Goal: Check status: Check status

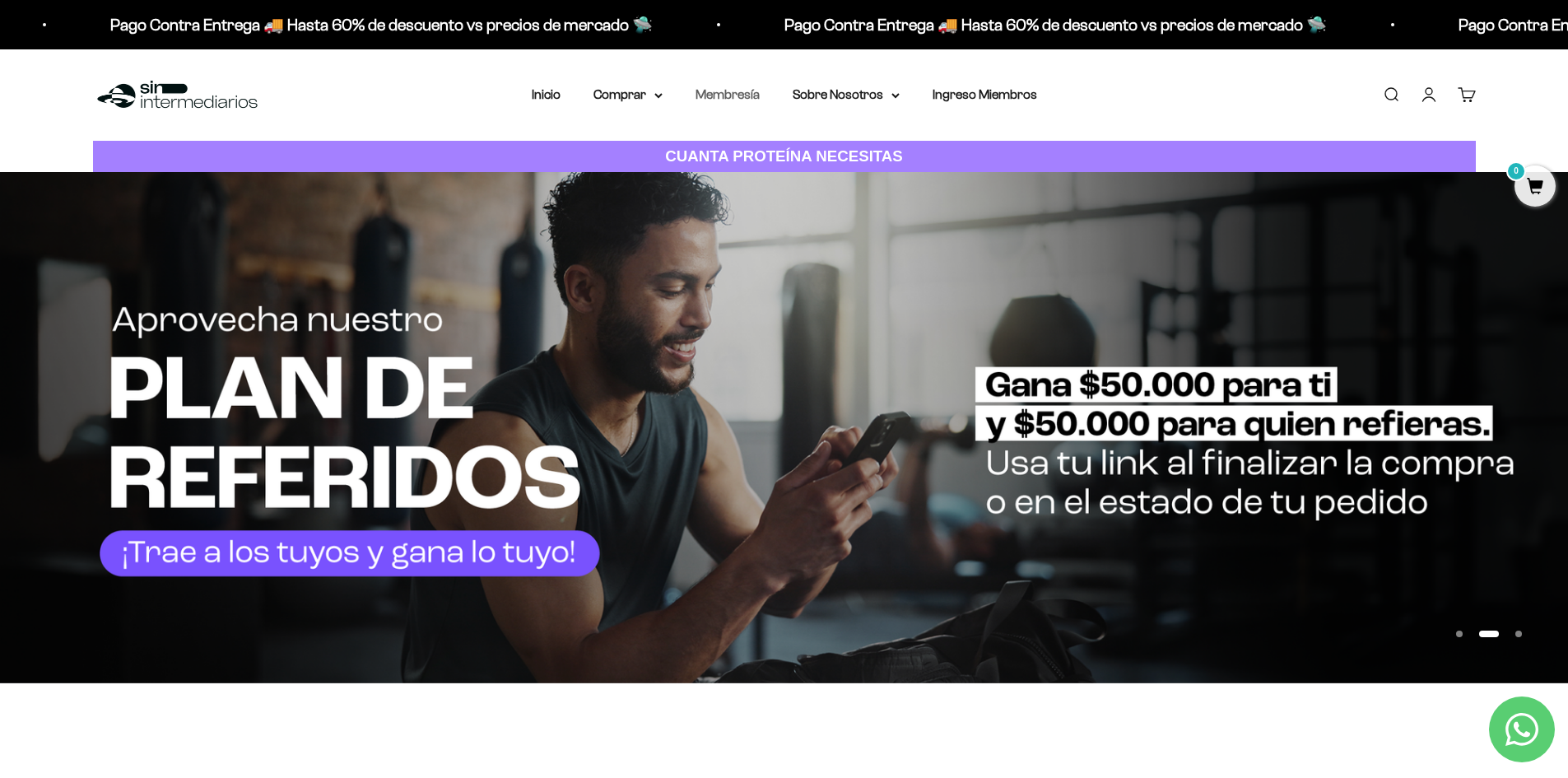
click at [725, 94] on link "Membresía" at bounding box center [728, 94] width 64 height 14
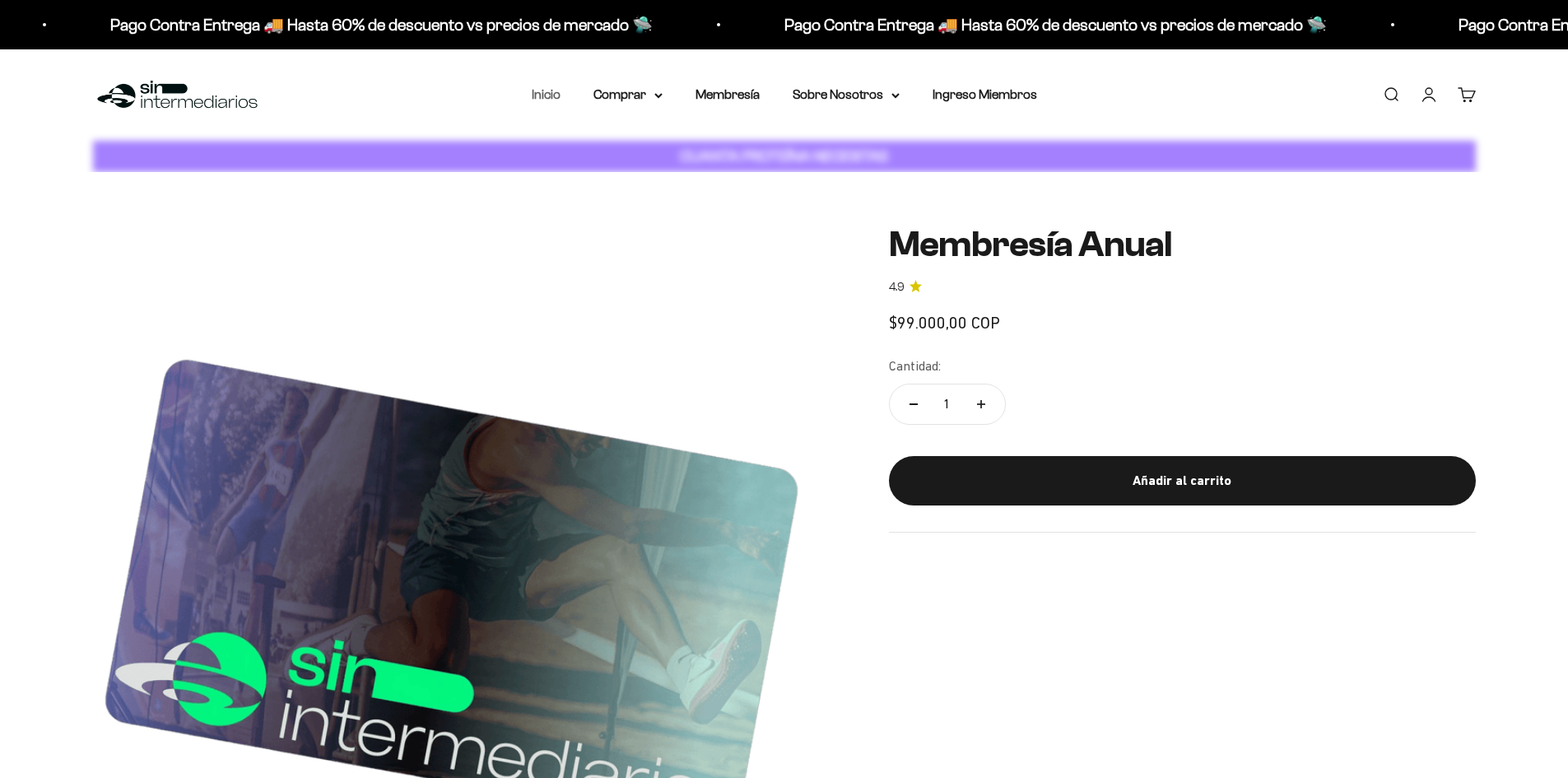
click at [553, 97] on link "Inicio" at bounding box center [546, 94] width 29 height 14
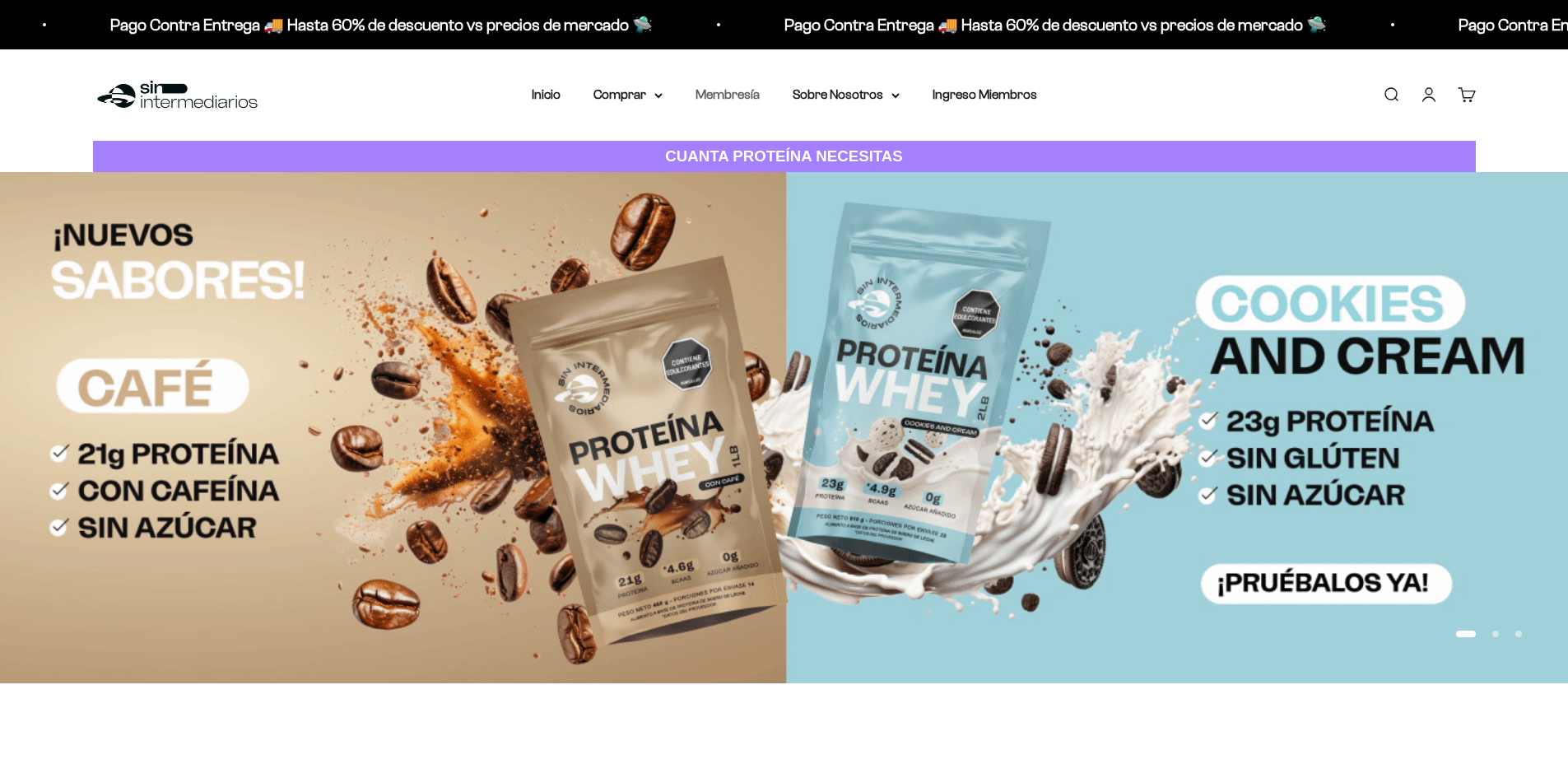
click at [736, 99] on link "Membresía" at bounding box center [728, 94] width 64 height 14
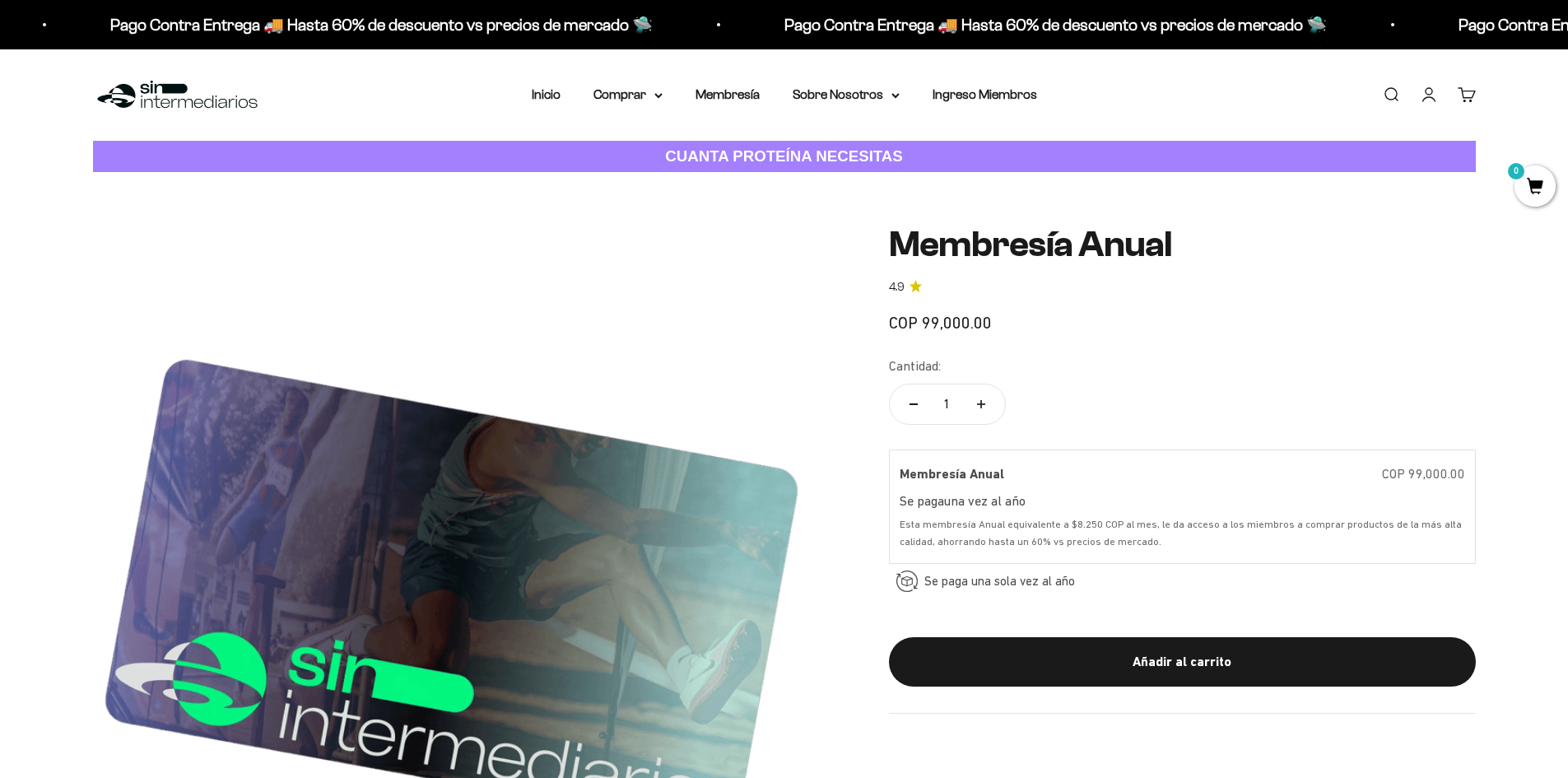
click at [550, 85] on li "Inicio" at bounding box center [546, 95] width 29 height 21
click at [552, 94] on link "Inicio" at bounding box center [546, 94] width 29 height 14
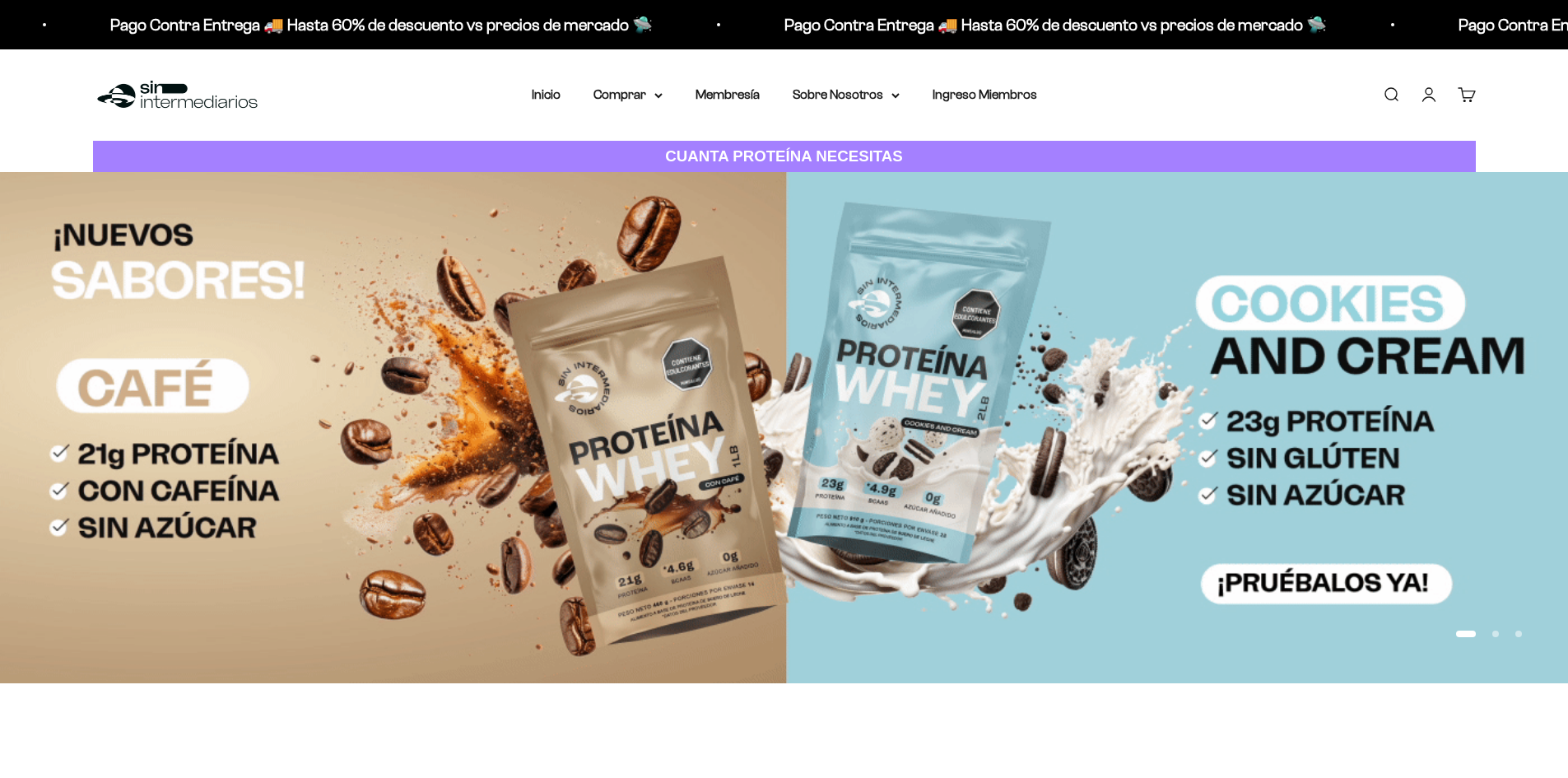
click at [138, 89] on img at bounding box center [177, 95] width 169 height 35
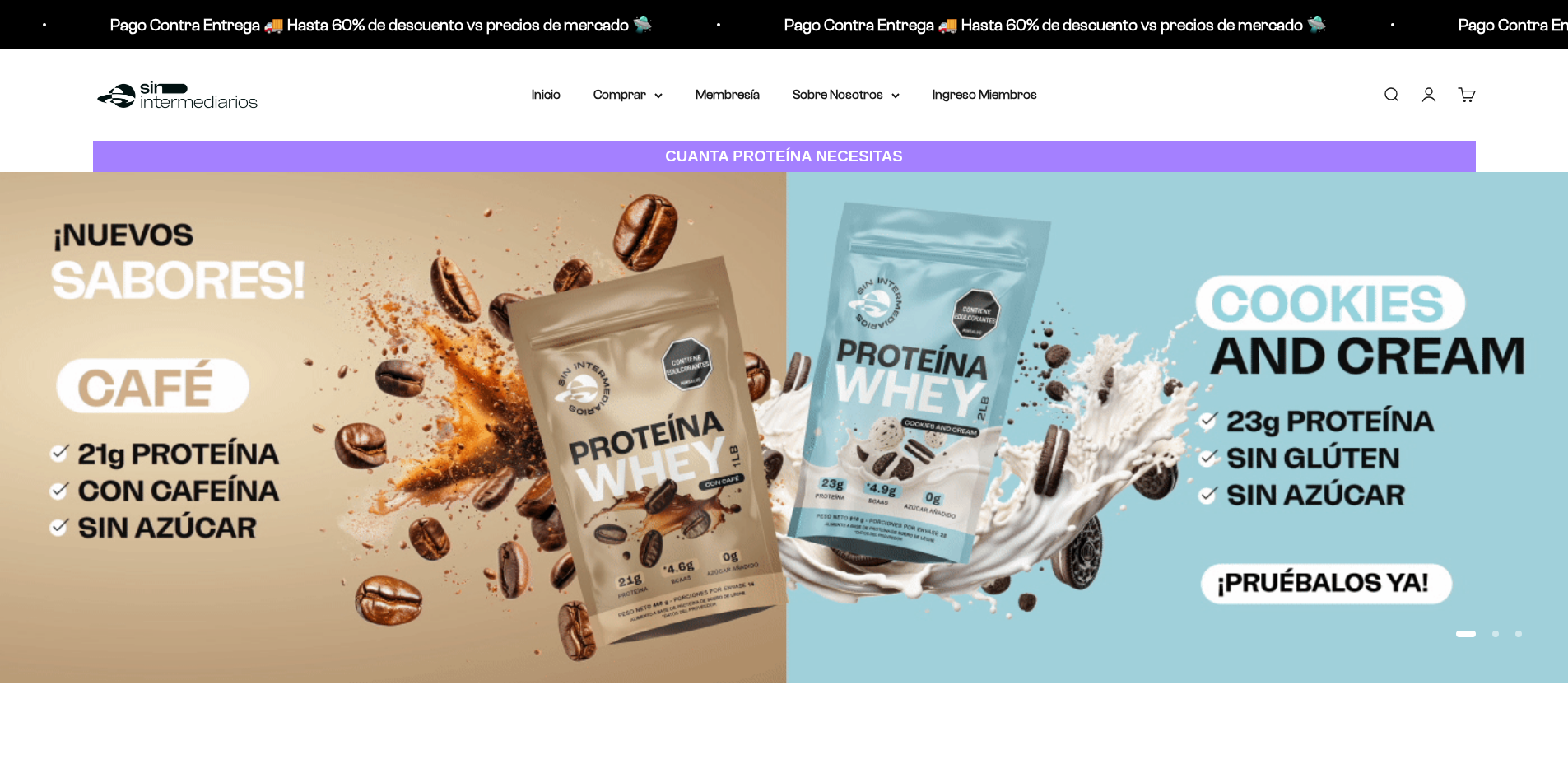
click at [1432, 95] on link "Cuenta" at bounding box center [1430, 95] width 18 height 18
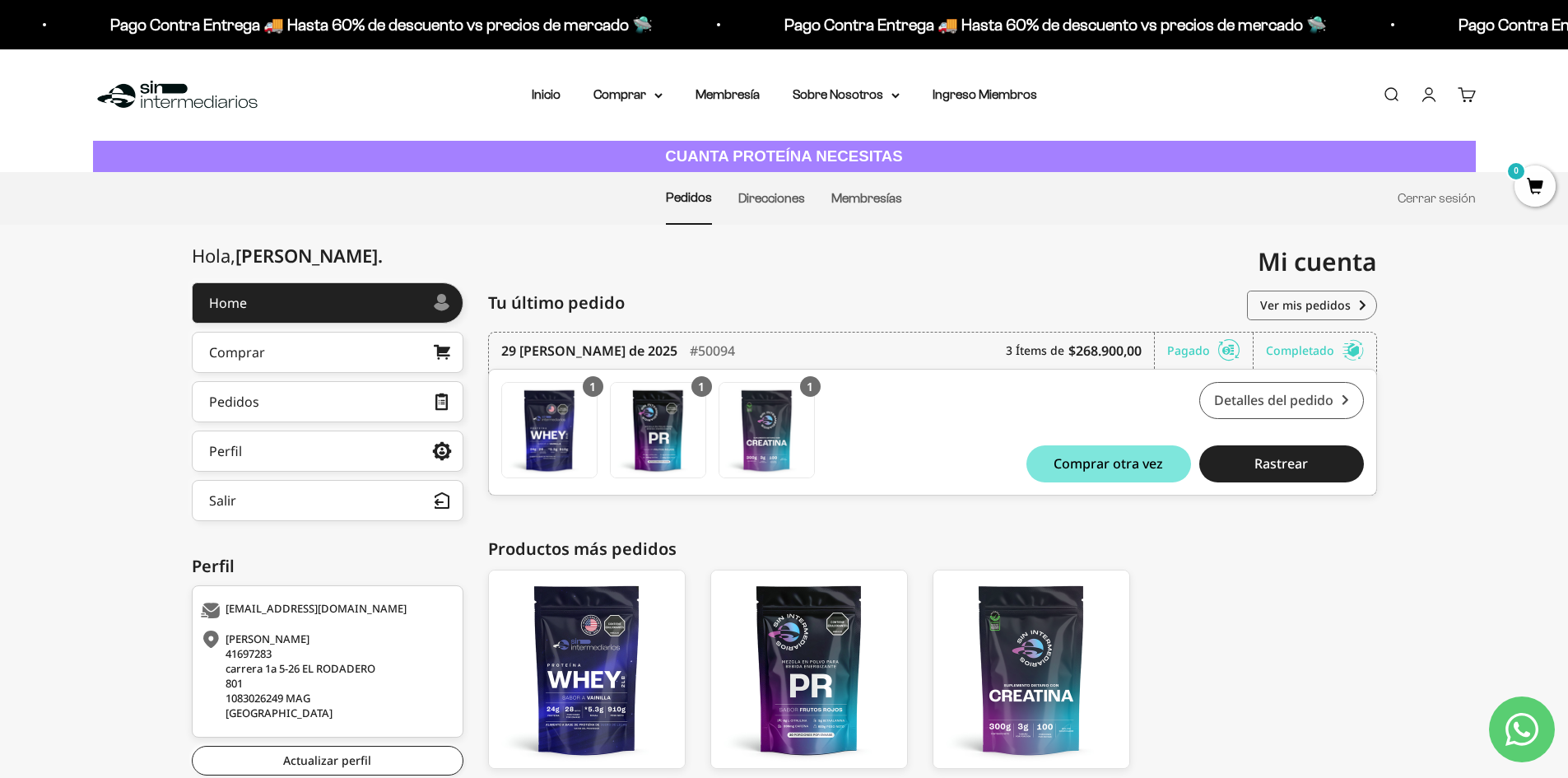
click at [1245, 388] on link "Detalles del pedido" at bounding box center [1282, 400] width 165 height 37
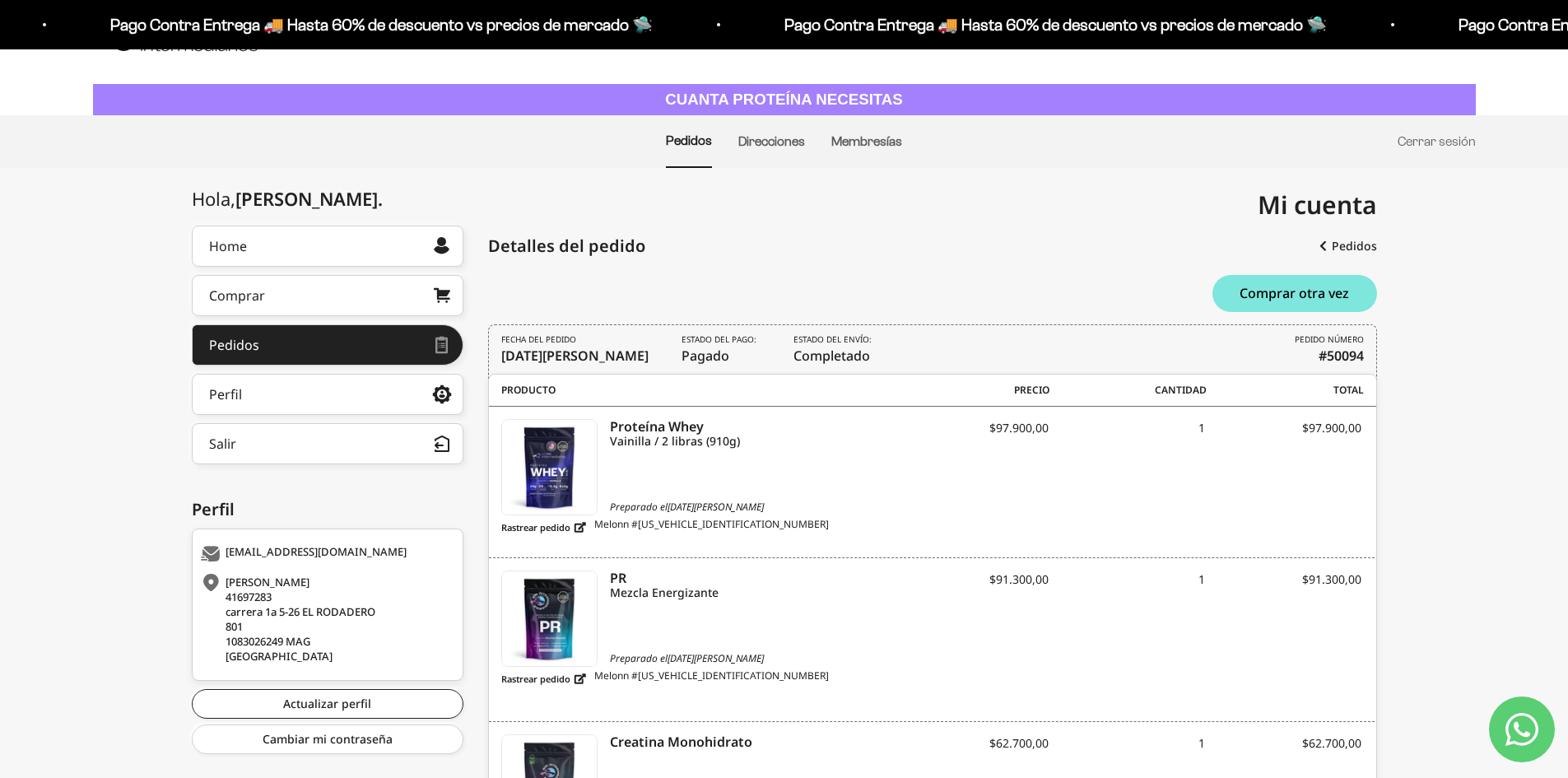
scroll to position [77, 0]
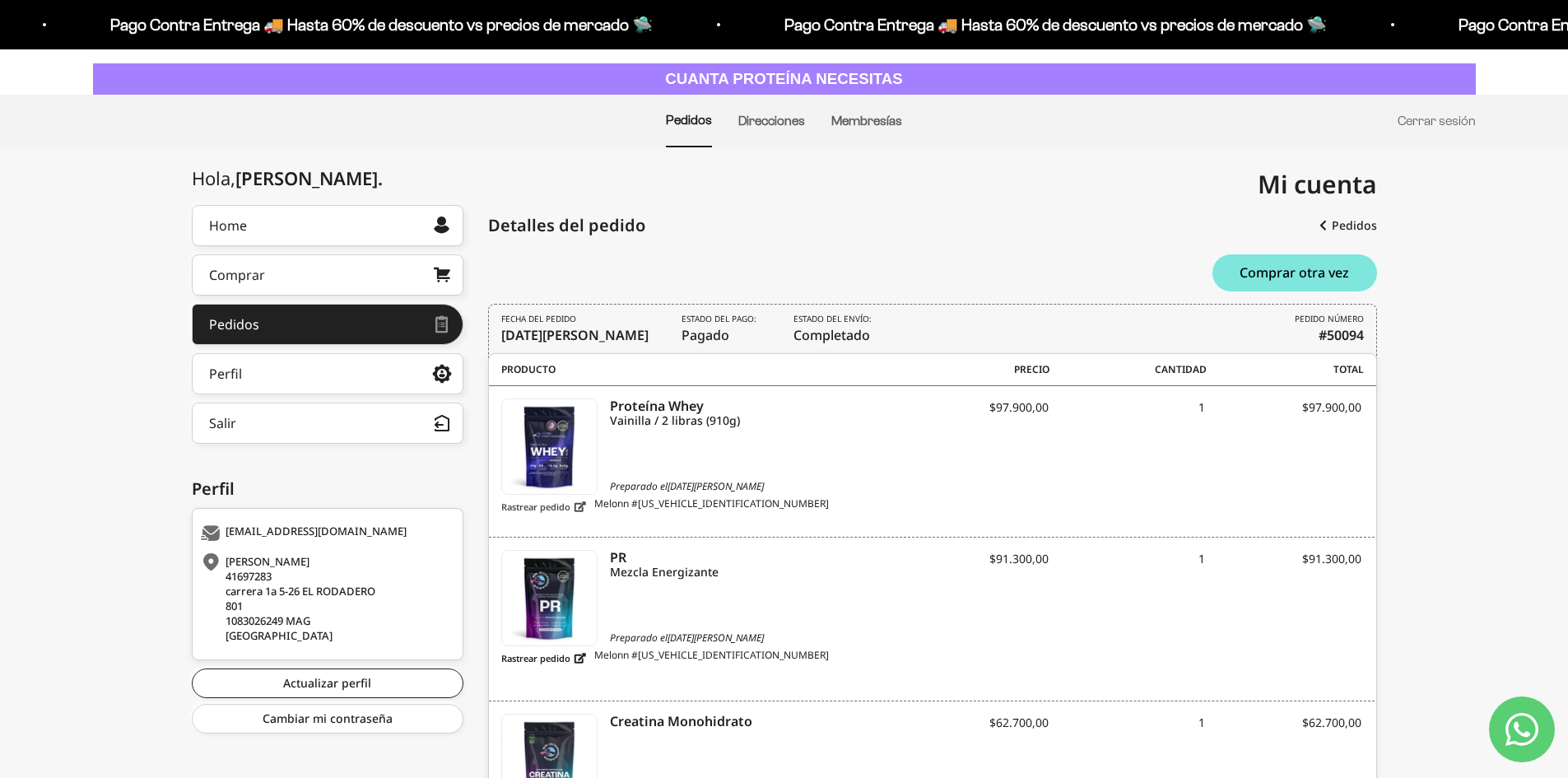
click at [576, 504] on link "Rastrear pedido" at bounding box center [543, 506] width 85 height 21
click at [579, 509] on link "Rastrear pedido" at bounding box center [543, 506] width 85 height 21
